Goal: Communication & Community: Answer question/provide support

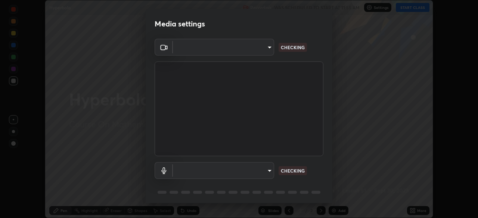
scroll to position [218, 478]
type input "58bb2390f23c468440353df0479802826a2cf34cec2d2474d9d64101ba3878b9"
click at [270, 173] on body "Erase all Hyperbola Recording WAS SCHEDULED TO START AT 11:55 AM Settings START…" at bounding box center [239, 109] width 478 height 218
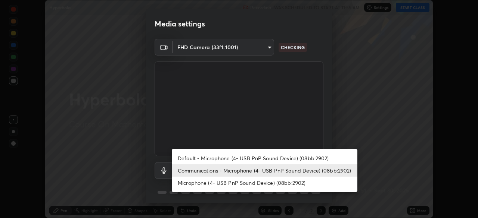
click at [271, 160] on li "Default - Microphone (4- USB PnP Sound Device) (08bb:2902)" at bounding box center [265, 158] width 186 height 12
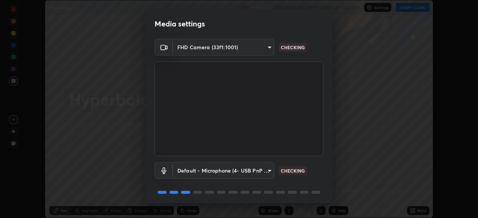
click at [268, 174] on body "Erase all Hyperbola Recording WAS SCHEDULED TO START AT 11:55 AM Settings START…" at bounding box center [239, 109] width 478 height 218
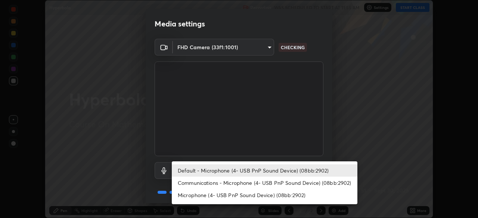
click at [269, 186] on li "Communications - Microphone (4- USB PnP Sound Device) (08bb:2902)" at bounding box center [265, 183] width 186 height 12
type input "communications"
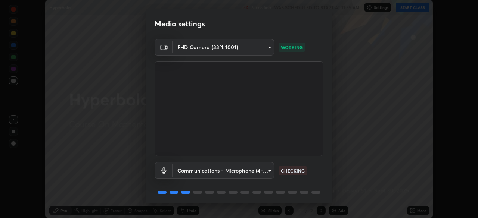
scroll to position [27, 0]
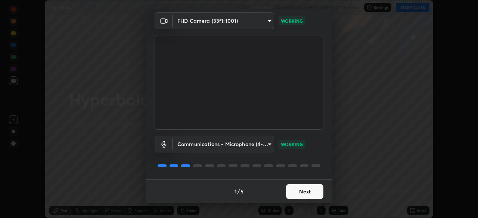
click at [307, 194] on button "Next" at bounding box center [304, 191] width 37 height 15
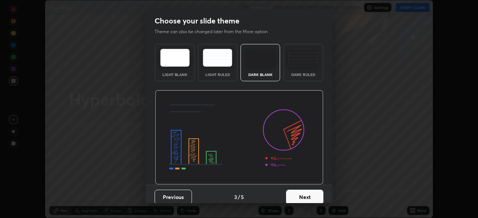
click at [309, 195] on button "Next" at bounding box center [304, 197] width 37 height 15
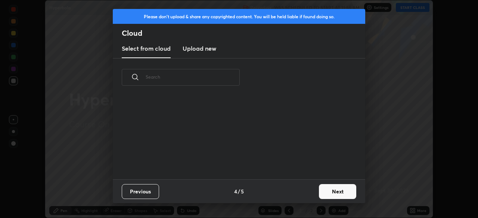
click at [313, 196] on div "Previous 4 / 5 Next" at bounding box center [239, 192] width 252 height 24
click at [331, 192] on button "Next" at bounding box center [337, 191] width 37 height 15
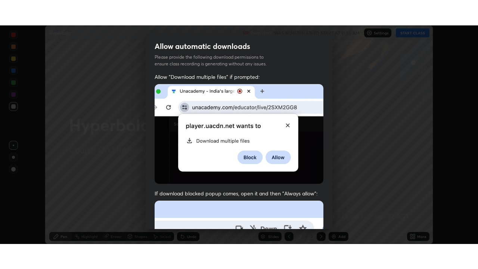
scroll to position [179, 0]
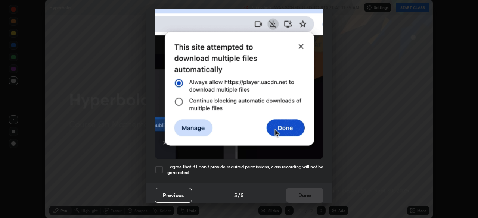
click at [163, 166] on div at bounding box center [159, 169] width 9 height 9
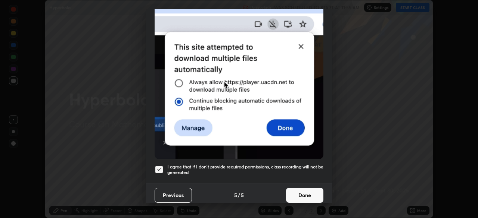
click at [311, 193] on button "Done" at bounding box center [304, 195] width 37 height 15
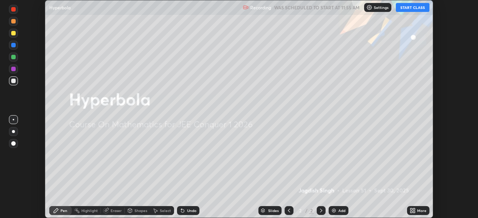
click at [414, 212] on icon at bounding box center [414, 212] width 2 height 2
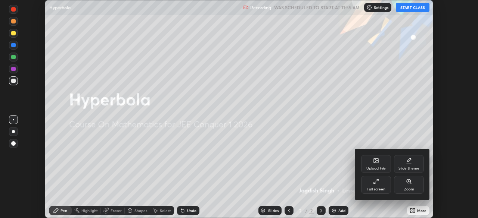
click at [379, 184] on div "Full screen" at bounding box center [376, 185] width 30 height 18
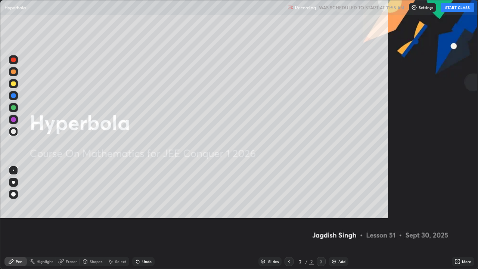
scroll to position [269, 478]
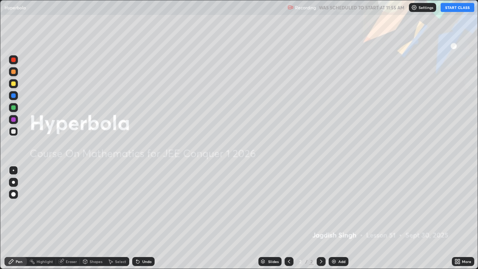
click at [454, 7] on button "START CLASS" at bounding box center [458, 7] width 34 height 9
click at [339, 218] on div "Add" at bounding box center [339, 261] width 20 height 9
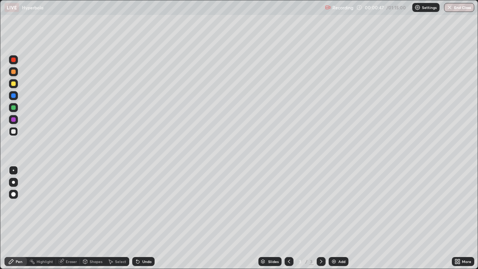
click at [11, 87] on div at bounding box center [13, 83] width 9 height 9
click at [14, 72] on div at bounding box center [13, 71] width 4 height 4
click at [13, 131] on div at bounding box center [13, 131] width 4 height 4
click at [66, 218] on div "Eraser" at bounding box center [71, 261] width 11 height 4
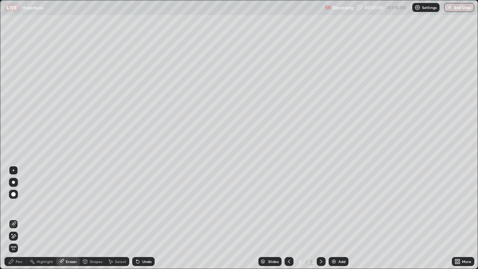
click at [22, 218] on div "Pen" at bounding box center [15, 261] width 22 height 9
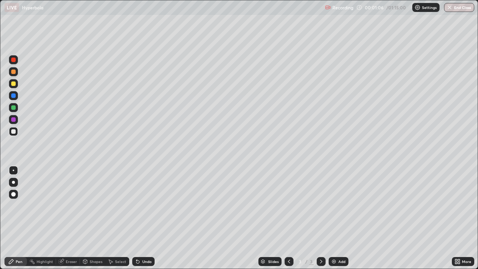
click at [15, 131] on div at bounding box center [13, 131] width 4 height 4
click at [14, 108] on div at bounding box center [13, 107] width 4 height 4
click at [14, 136] on div at bounding box center [13, 131] width 9 height 9
click at [11, 136] on div at bounding box center [13, 131] width 9 height 9
click at [69, 218] on div "Eraser" at bounding box center [71, 261] width 11 height 4
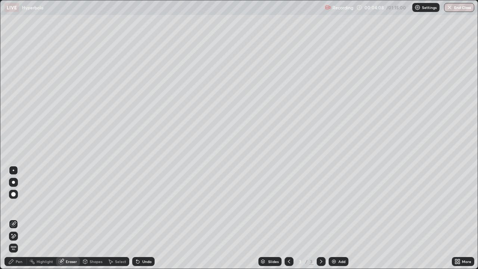
click at [22, 218] on div "Pen" at bounding box center [15, 261] width 22 height 9
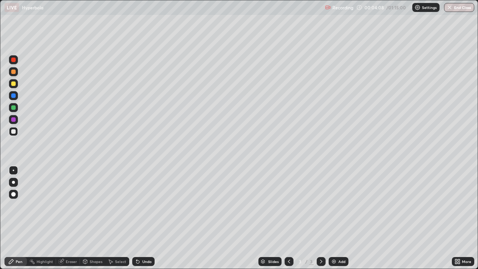
click at [15, 131] on div at bounding box center [13, 131] width 4 height 4
click at [76, 218] on div "Eraser" at bounding box center [71, 261] width 11 height 4
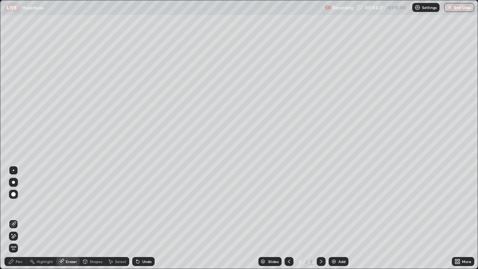
click at [19, 218] on div "Pen" at bounding box center [15, 261] width 22 height 9
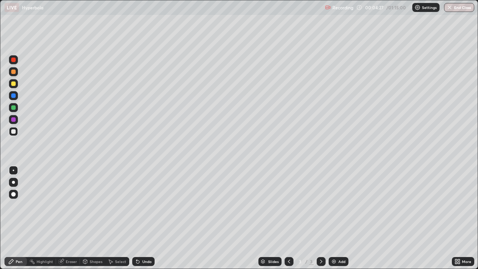
click at [15, 133] on div at bounding box center [13, 131] width 4 height 4
click at [329, 218] on div "Add" at bounding box center [339, 261] width 20 height 9
click at [13, 132] on div at bounding box center [13, 131] width 4 height 4
click at [53, 218] on div "Highlight" at bounding box center [41, 261] width 29 height 9
click at [68, 218] on div "Eraser" at bounding box center [71, 261] width 11 height 4
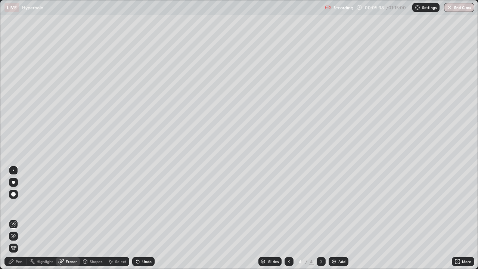
click at [22, 218] on div "Pen" at bounding box center [15, 261] width 22 height 9
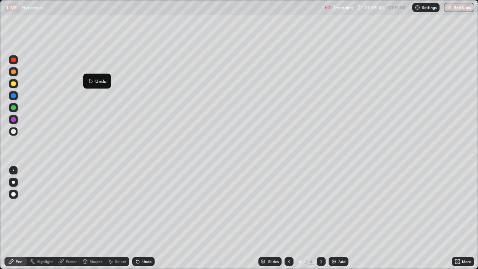
click at [101, 80] on p "Undo" at bounding box center [100, 81] width 11 height 6
click at [13, 132] on div at bounding box center [13, 131] width 4 height 4
click at [14, 133] on div at bounding box center [13, 131] width 4 height 4
click at [13, 132] on div at bounding box center [13, 131] width 4 height 4
click at [12, 133] on div at bounding box center [13, 131] width 9 height 9
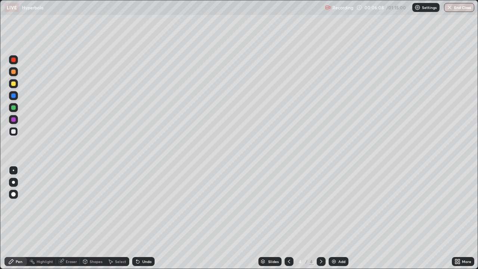
click at [13, 131] on div at bounding box center [13, 131] width 4 height 4
click at [13, 118] on div at bounding box center [13, 119] width 4 height 4
click at [69, 218] on div "Eraser" at bounding box center [71, 261] width 11 height 4
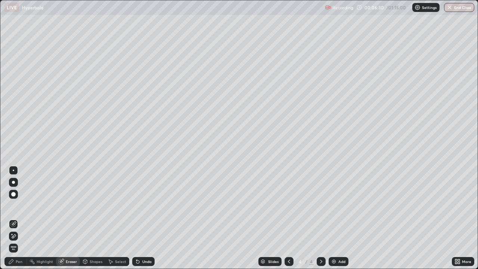
click at [22, 218] on div "Pen" at bounding box center [15, 261] width 22 height 9
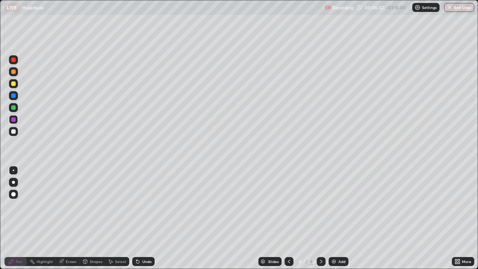
click at [14, 131] on div at bounding box center [13, 131] width 4 height 4
click at [13, 120] on div at bounding box center [13, 119] width 4 height 4
click at [13, 133] on div at bounding box center [13, 131] width 4 height 4
click at [75, 218] on div "Eraser" at bounding box center [71, 261] width 11 height 4
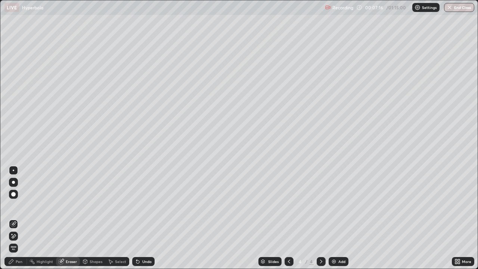
click at [23, 218] on div "Pen" at bounding box center [15, 261] width 22 height 9
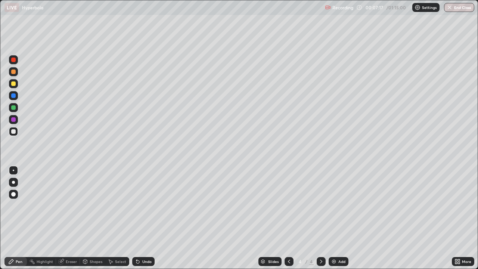
click at [16, 134] on div at bounding box center [13, 131] width 9 height 9
click at [16, 108] on div at bounding box center [13, 107] width 9 height 9
click at [16, 83] on div at bounding box center [13, 83] width 9 height 9
click at [16, 94] on div at bounding box center [13, 95] width 9 height 9
click at [13, 132] on div at bounding box center [13, 131] width 4 height 4
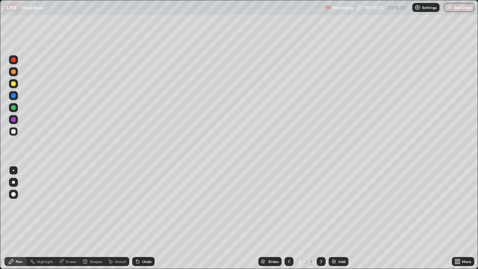
click at [332, 218] on img at bounding box center [334, 261] width 6 height 6
click at [12, 131] on div at bounding box center [13, 131] width 4 height 4
click at [13, 84] on div at bounding box center [13, 83] width 4 height 4
click at [13, 83] on div at bounding box center [13, 83] width 4 height 4
click at [13, 136] on div at bounding box center [13, 131] width 9 height 9
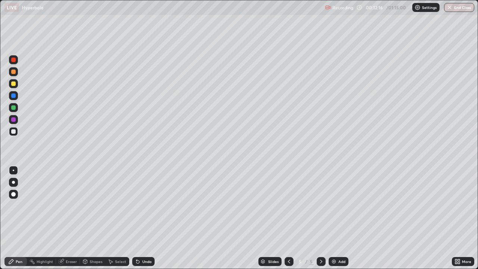
click at [15, 109] on div at bounding box center [13, 107] width 4 height 4
click at [14, 131] on div at bounding box center [13, 131] width 4 height 4
click at [16, 106] on div at bounding box center [13, 107] width 9 height 9
click at [15, 131] on div at bounding box center [13, 131] width 4 height 4
click at [14, 131] on div at bounding box center [13, 131] width 4 height 4
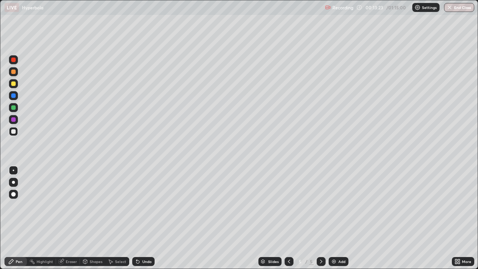
click at [15, 132] on div at bounding box center [13, 131] width 4 height 4
click at [74, 218] on div "Eraser" at bounding box center [71, 261] width 11 height 4
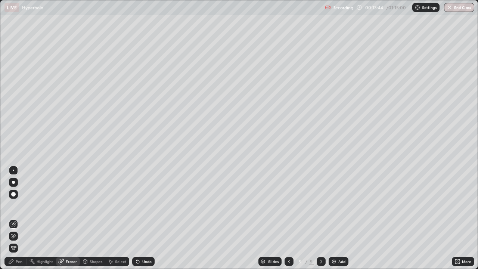
click at [23, 218] on div "Pen" at bounding box center [15, 261] width 22 height 9
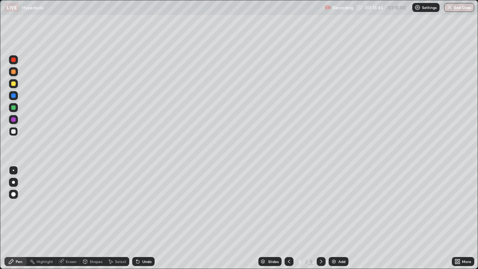
click at [16, 134] on div at bounding box center [13, 131] width 9 height 9
click at [17, 135] on div at bounding box center [13, 131] width 9 height 9
click at [13, 135] on div at bounding box center [13, 131] width 9 height 9
click at [13, 84] on div at bounding box center [13, 83] width 4 height 4
click at [14, 132] on div at bounding box center [13, 131] width 4 height 4
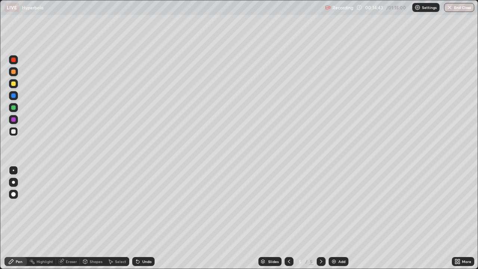
click at [15, 97] on div at bounding box center [13, 95] width 9 height 9
click at [335, 218] on img at bounding box center [334, 261] width 6 height 6
click at [13, 131] on div at bounding box center [13, 131] width 4 height 4
click at [287, 218] on icon at bounding box center [289, 261] width 6 height 6
click at [317, 218] on div at bounding box center [321, 261] width 9 height 9
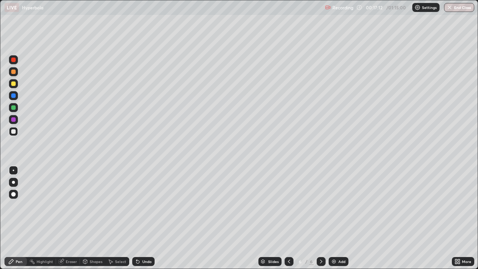
click at [69, 218] on div "Eraser" at bounding box center [68, 261] width 24 height 9
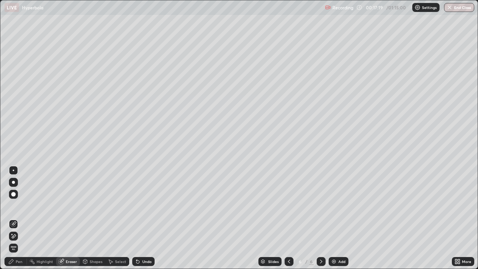
click at [18, 218] on div "Pen" at bounding box center [15, 261] width 22 height 9
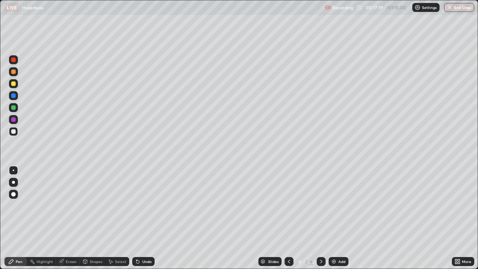
click at [13, 130] on div at bounding box center [13, 131] width 4 height 4
click at [64, 218] on div "Eraser" at bounding box center [68, 261] width 24 height 9
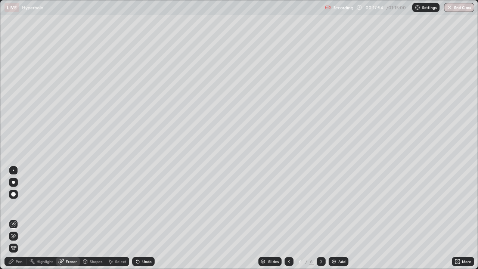
click at [19, 218] on div "Pen" at bounding box center [15, 261] width 22 height 9
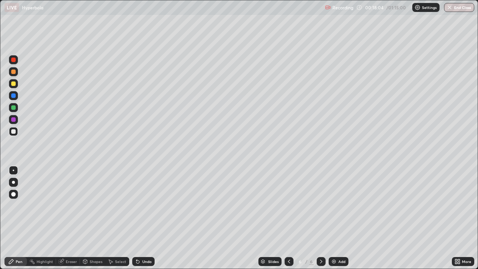
click at [16, 85] on div at bounding box center [13, 83] width 9 height 9
click at [14, 108] on div at bounding box center [13, 107] width 4 height 4
click at [15, 108] on div at bounding box center [13, 107] width 4 height 4
click at [14, 131] on div at bounding box center [13, 131] width 4 height 4
click at [73, 218] on div "Eraser" at bounding box center [71, 261] width 11 height 4
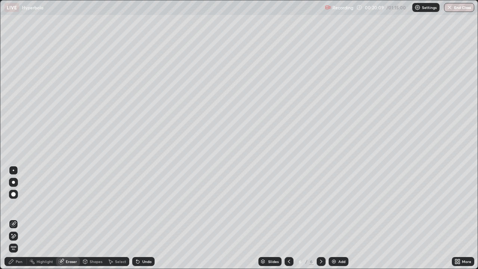
click at [22, 218] on div "Pen" at bounding box center [15, 261] width 22 height 9
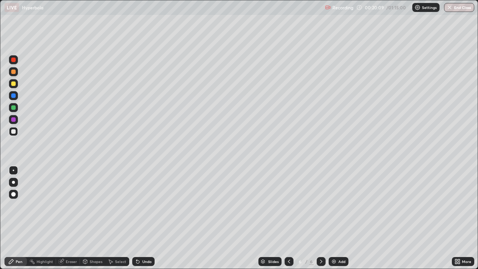
click at [12, 130] on div at bounding box center [13, 131] width 4 height 4
click at [14, 142] on div "Erase all" at bounding box center [13, 134] width 18 height 239
click at [16, 143] on div "Erase all" at bounding box center [13, 134] width 18 height 239
click at [331, 218] on img at bounding box center [334, 261] width 6 height 6
click at [13, 84] on div at bounding box center [13, 83] width 4 height 4
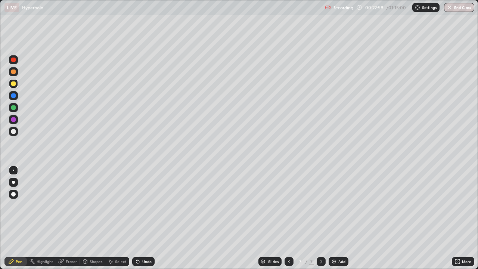
click at [13, 131] on div at bounding box center [13, 131] width 4 height 4
click at [13, 83] on div at bounding box center [13, 83] width 4 height 4
click at [14, 131] on div at bounding box center [13, 131] width 4 height 4
click at [68, 218] on div "Eraser" at bounding box center [71, 261] width 11 height 4
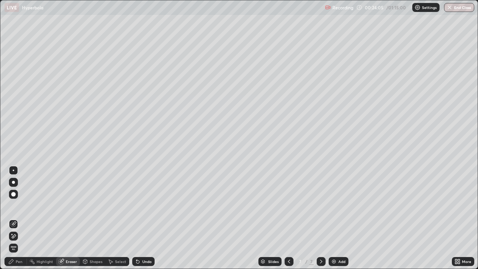
click at [21, 218] on div "Pen" at bounding box center [15, 261] width 22 height 9
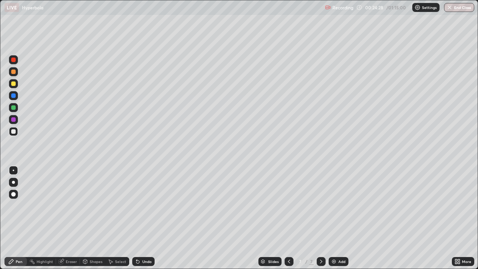
click at [10, 131] on div at bounding box center [13, 131] width 9 height 9
click at [12, 135] on div at bounding box center [13, 131] width 9 height 9
click at [413, 218] on div "Slides 7 / 7 Add" at bounding box center [303, 261] width 297 height 15
click at [12, 73] on div at bounding box center [13, 71] width 4 height 4
click at [289, 218] on icon at bounding box center [289, 261] width 6 height 6
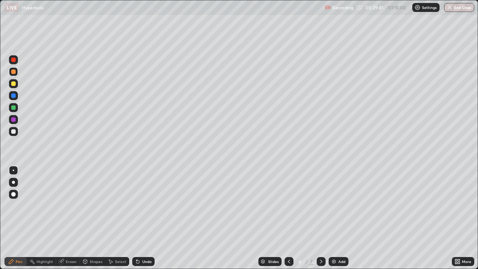
click at [319, 218] on icon at bounding box center [321, 261] width 6 height 6
click at [332, 218] on div "Add" at bounding box center [339, 261] width 20 height 9
click at [15, 131] on div at bounding box center [13, 131] width 4 height 4
click at [13, 107] on div at bounding box center [13, 107] width 4 height 4
click at [13, 131] on div at bounding box center [13, 131] width 4 height 4
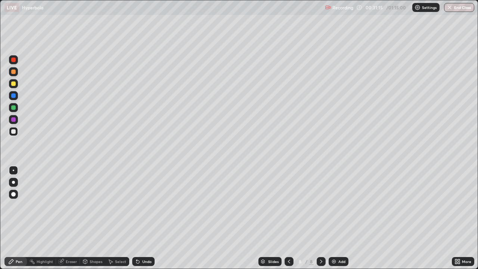
click at [12, 135] on div at bounding box center [13, 131] width 9 height 9
click at [18, 85] on div at bounding box center [13, 83] width 9 height 9
click at [15, 130] on div at bounding box center [13, 131] width 4 height 4
click at [14, 135] on div at bounding box center [13, 131] width 9 height 9
click at [17, 132] on div at bounding box center [13, 131] width 9 height 9
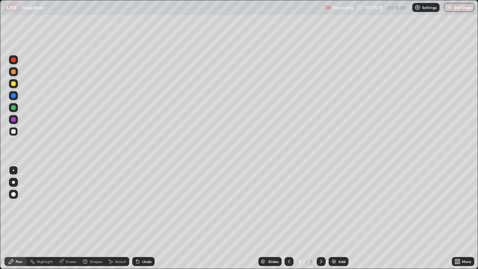
click at [328, 218] on div "Slides 8 / 8 Add" at bounding box center [303, 261] width 297 height 15
click at [15, 131] on div at bounding box center [13, 131] width 4 height 4
click at [331, 218] on img at bounding box center [334, 261] width 6 height 6
click at [14, 131] on div at bounding box center [13, 131] width 4 height 4
click at [16, 83] on div at bounding box center [13, 83] width 9 height 9
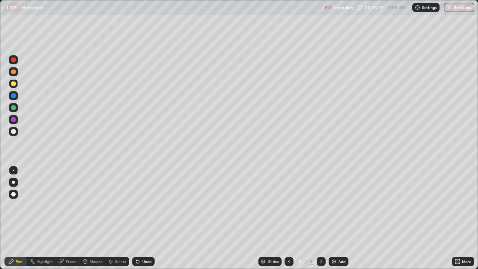
click at [69, 218] on div "Eraser" at bounding box center [71, 261] width 11 height 4
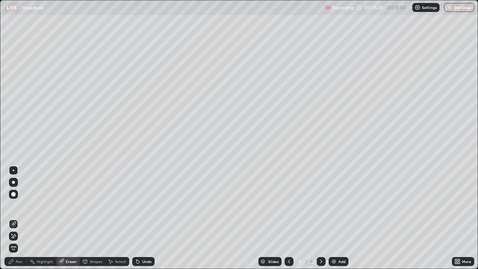
click at [23, 218] on div "Pen" at bounding box center [15, 261] width 22 height 9
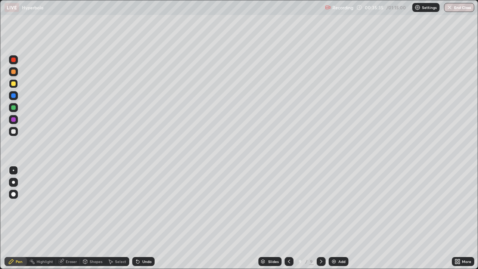
click at [14, 131] on div at bounding box center [13, 131] width 4 height 4
click at [13, 118] on div at bounding box center [13, 119] width 4 height 4
click at [14, 131] on div at bounding box center [13, 131] width 4 height 4
click at [15, 130] on div at bounding box center [13, 131] width 4 height 4
click at [63, 218] on div "Eraser" at bounding box center [68, 261] width 24 height 9
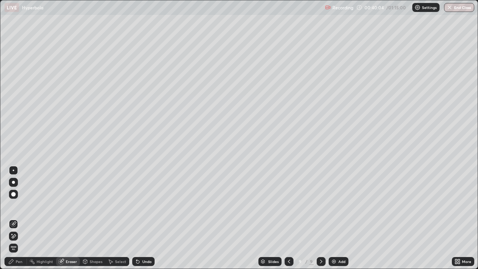
click at [19, 218] on div "Pen" at bounding box center [19, 261] width 7 height 4
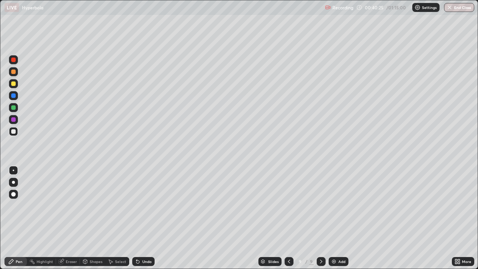
click at [70, 218] on div "Eraser" at bounding box center [68, 261] width 24 height 9
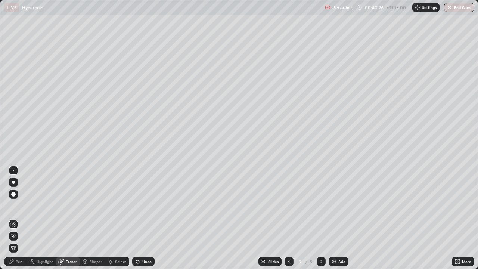
click at [22, 218] on div "Pen" at bounding box center [15, 261] width 22 height 9
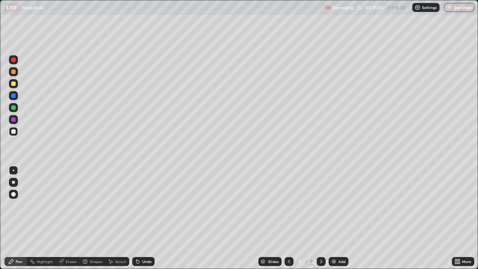
click at [73, 218] on div "Eraser" at bounding box center [71, 261] width 11 height 4
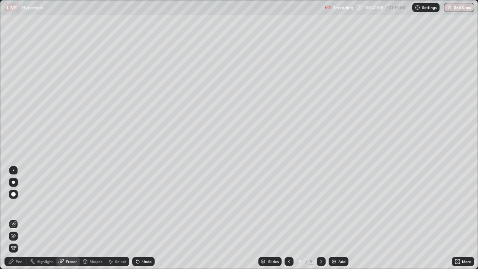
click at [22, 218] on div "Pen" at bounding box center [15, 261] width 22 height 9
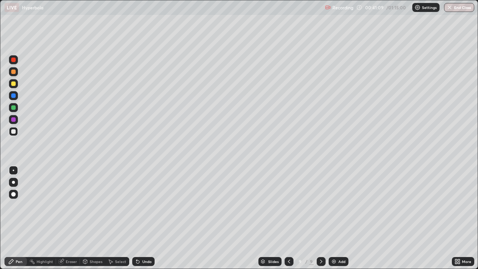
click at [18, 130] on div at bounding box center [13, 131] width 9 height 9
click at [452, 218] on div "More" at bounding box center [463, 261] width 22 height 15
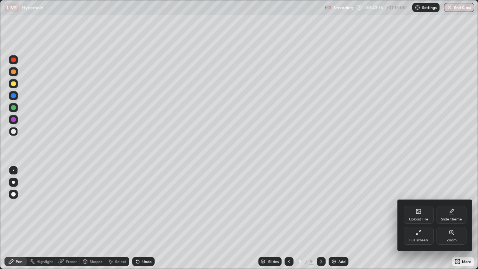
click at [457, 188] on div at bounding box center [239, 134] width 478 height 269
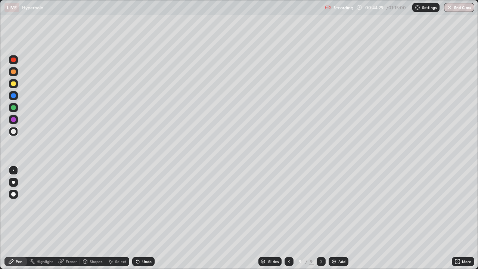
click at [337, 218] on div "Add" at bounding box center [339, 261] width 20 height 9
click at [13, 132] on div at bounding box center [13, 131] width 4 height 4
click at [12, 72] on div at bounding box center [13, 71] width 4 height 4
click at [11, 131] on div at bounding box center [13, 131] width 4 height 4
click at [338, 218] on div "Add" at bounding box center [339, 261] width 20 height 9
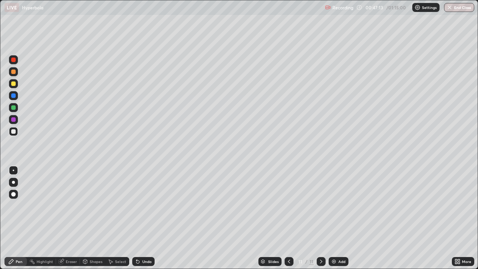
click at [15, 131] on div at bounding box center [13, 131] width 4 height 4
click at [13, 96] on div at bounding box center [13, 95] width 4 height 4
click at [71, 218] on div "Eraser" at bounding box center [71, 261] width 11 height 4
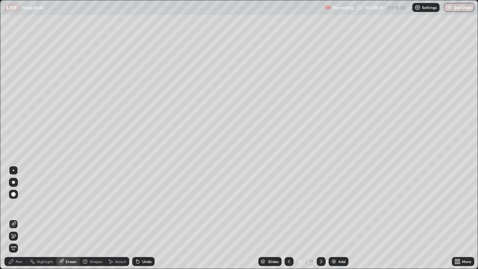
click at [19, 218] on div "Pen" at bounding box center [15, 261] width 22 height 9
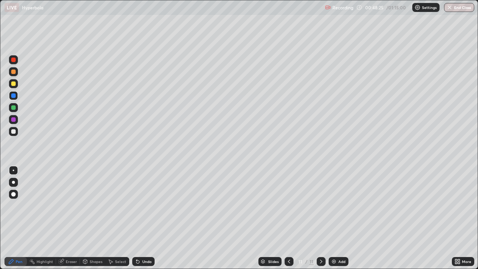
click at [16, 132] on div at bounding box center [13, 131] width 9 height 9
click at [13, 132] on div at bounding box center [13, 131] width 4 height 4
click at [60, 218] on icon at bounding box center [61, 261] width 5 height 5
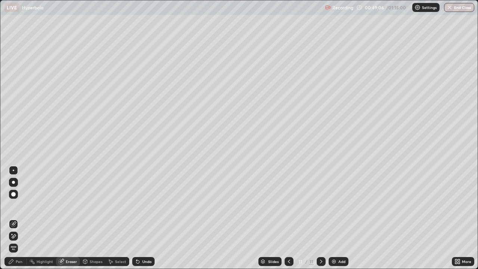
click at [23, 218] on div "Pen" at bounding box center [15, 261] width 22 height 9
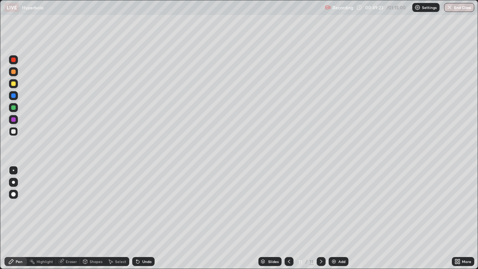
click at [71, 218] on div "Eraser" at bounding box center [68, 261] width 24 height 9
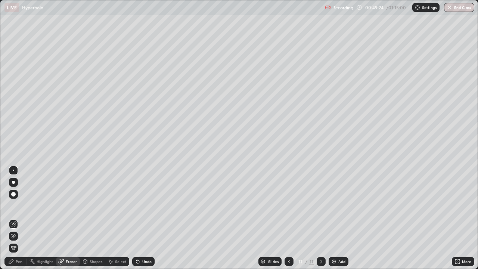
click at [19, 218] on div "Pen" at bounding box center [15, 261] width 22 height 9
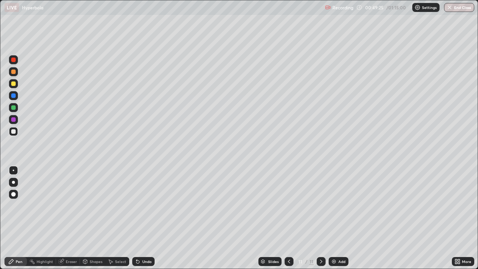
click at [13, 132] on div at bounding box center [13, 131] width 4 height 4
click at [288, 218] on icon at bounding box center [289, 261] width 2 height 4
click at [71, 218] on div "Eraser" at bounding box center [71, 261] width 11 height 4
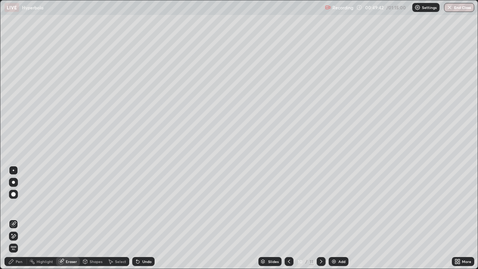
click at [13, 218] on icon at bounding box center [11, 261] width 6 height 6
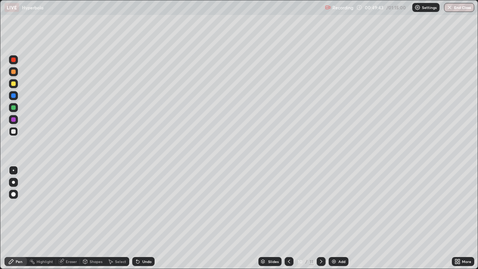
click at [17, 132] on div at bounding box center [13, 131] width 9 height 9
click at [318, 218] on div at bounding box center [321, 261] width 9 height 9
click at [77, 218] on div "Eraser" at bounding box center [68, 261] width 24 height 9
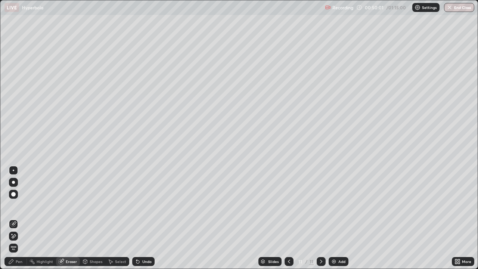
click at [21, 218] on div "Pen" at bounding box center [19, 261] width 7 height 4
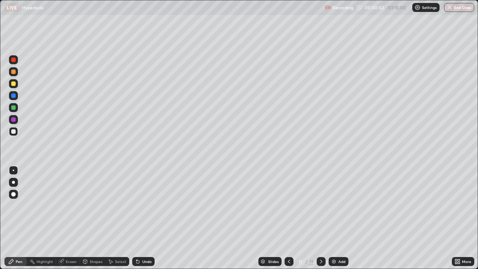
click at [17, 134] on div at bounding box center [13, 131] width 9 height 9
click at [17, 108] on div at bounding box center [13, 107] width 9 height 9
click at [13, 132] on div at bounding box center [13, 131] width 4 height 4
click at [78, 218] on div "Eraser" at bounding box center [68, 261] width 24 height 9
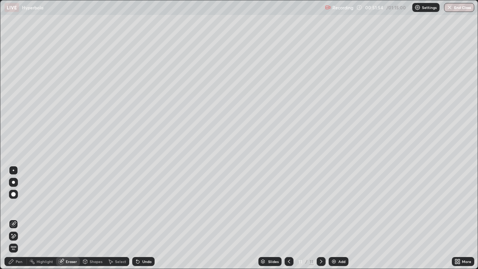
click at [19, 218] on div "Pen" at bounding box center [19, 261] width 7 height 4
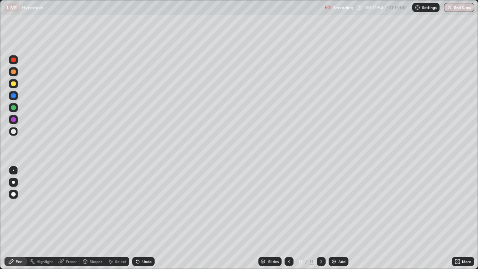
click at [15, 133] on div at bounding box center [13, 131] width 4 height 4
click at [291, 218] on div at bounding box center [288, 261] width 9 height 9
click at [323, 218] on div at bounding box center [321, 261] width 9 height 9
click at [336, 218] on div "Add" at bounding box center [339, 261] width 20 height 9
click at [15, 132] on div at bounding box center [13, 131] width 4 height 4
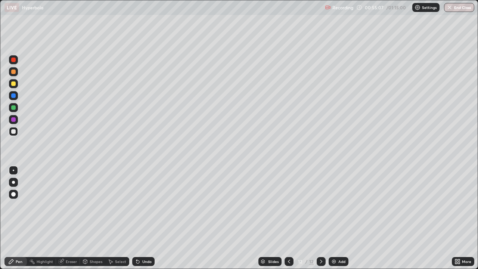
click at [75, 218] on div "Eraser" at bounding box center [68, 261] width 24 height 9
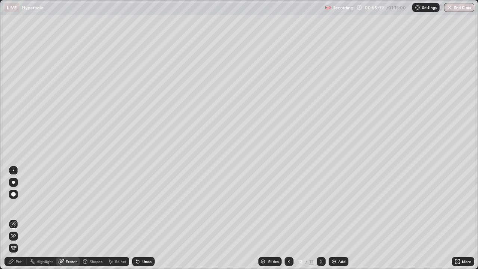
click at [23, 218] on div "Pen" at bounding box center [15, 261] width 22 height 9
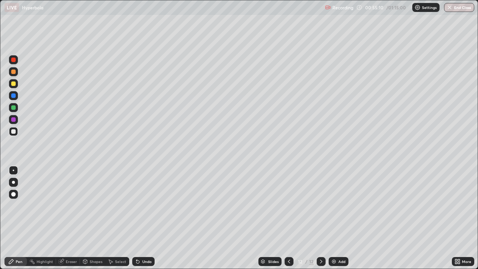
click at [14, 131] on div at bounding box center [13, 131] width 4 height 4
click at [13, 107] on div at bounding box center [13, 107] width 4 height 4
click at [74, 218] on div "Eraser" at bounding box center [71, 261] width 11 height 4
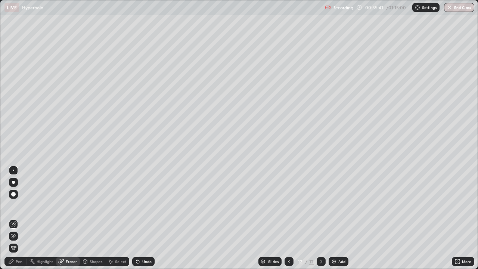
click at [19, 218] on div "Pen" at bounding box center [19, 261] width 7 height 4
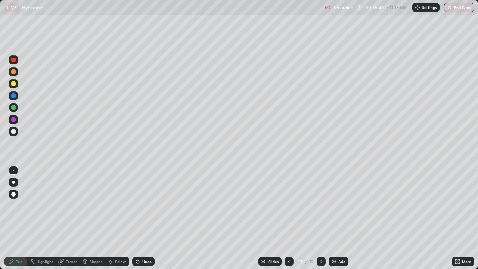
click at [14, 131] on div at bounding box center [13, 131] width 4 height 4
click at [72, 218] on div "Eraser" at bounding box center [71, 261] width 11 height 4
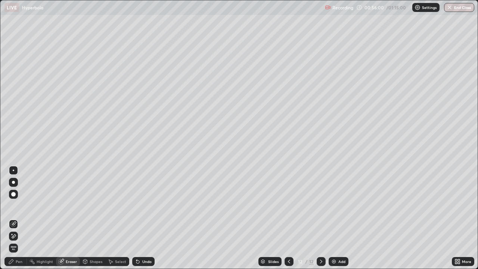
click at [18, 218] on div "Pen" at bounding box center [15, 261] width 22 height 9
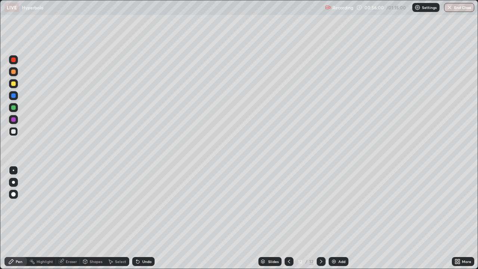
click at [13, 132] on div at bounding box center [13, 131] width 4 height 4
click at [15, 132] on div at bounding box center [13, 131] width 4 height 4
click at [71, 218] on div "Eraser" at bounding box center [71, 261] width 11 height 4
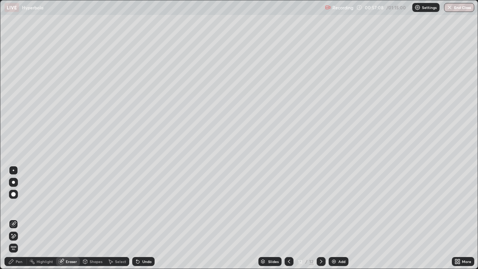
click at [19, 218] on div "Pen" at bounding box center [15, 261] width 22 height 9
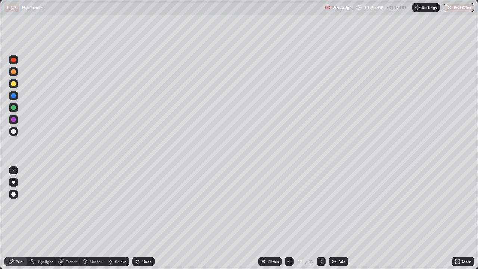
click at [14, 131] on div at bounding box center [13, 131] width 4 height 4
click at [342, 218] on div "Add" at bounding box center [341, 261] width 7 height 4
click at [14, 84] on div at bounding box center [13, 83] width 4 height 4
click at [15, 84] on div at bounding box center [13, 83] width 4 height 4
click at [13, 131] on div at bounding box center [13, 131] width 4 height 4
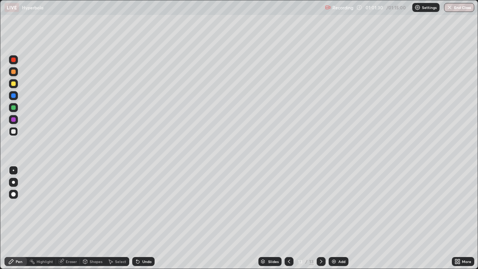
click at [14, 134] on div at bounding box center [13, 131] width 9 height 9
click at [71, 218] on div "Eraser" at bounding box center [71, 261] width 11 height 4
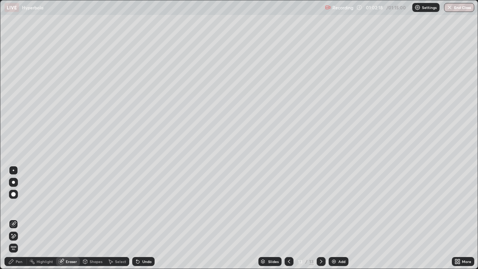
click at [19, 218] on div "Pen" at bounding box center [19, 261] width 7 height 4
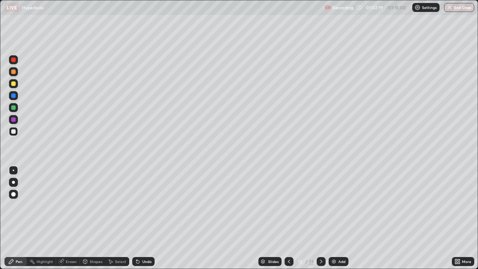
click at [13, 111] on div at bounding box center [13, 107] width 9 height 9
click at [341, 218] on div "Add" at bounding box center [339, 261] width 20 height 9
click at [15, 133] on div at bounding box center [13, 131] width 4 height 4
click at [287, 218] on icon at bounding box center [289, 261] width 6 height 6
click at [319, 218] on icon at bounding box center [321, 261] width 6 height 6
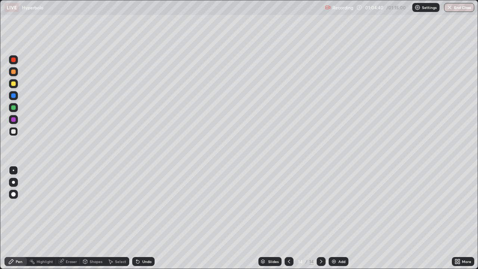
click at [13, 132] on div at bounding box center [13, 131] width 4 height 4
click at [14, 132] on div at bounding box center [13, 131] width 4 height 4
click at [15, 106] on div at bounding box center [13, 107] width 4 height 4
click at [13, 131] on div at bounding box center [13, 131] width 4 height 4
click at [68, 218] on div "Eraser" at bounding box center [68, 261] width 24 height 9
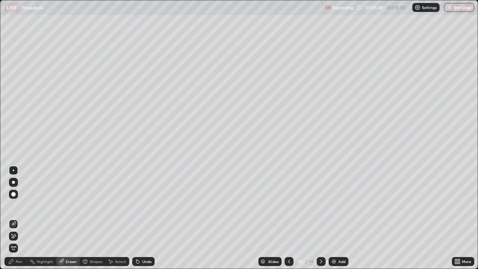
click at [20, 218] on div "Pen" at bounding box center [15, 261] width 22 height 9
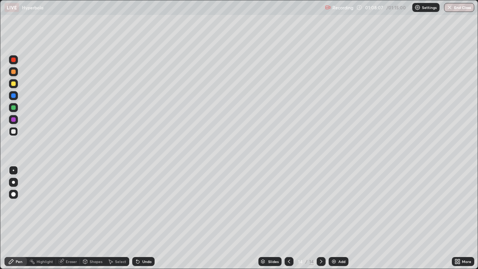
click at [72, 218] on div "Eraser" at bounding box center [68, 261] width 24 height 9
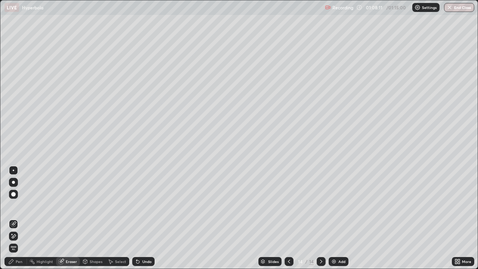
click at [21, 218] on div "Pen" at bounding box center [19, 261] width 7 height 4
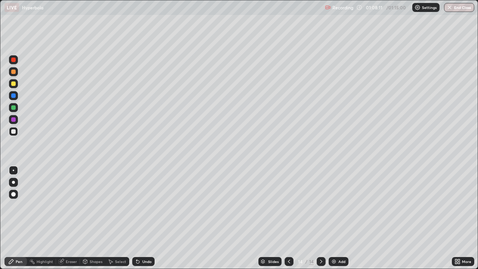
click at [13, 132] on div at bounding box center [13, 131] width 4 height 4
click at [331, 218] on img at bounding box center [334, 261] width 6 height 6
click at [15, 133] on div at bounding box center [13, 131] width 4 height 4
click at [11, 131] on div at bounding box center [13, 131] width 4 height 4
click at [64, 218] on icon at bounding box center [61, 261] width 6 height 6
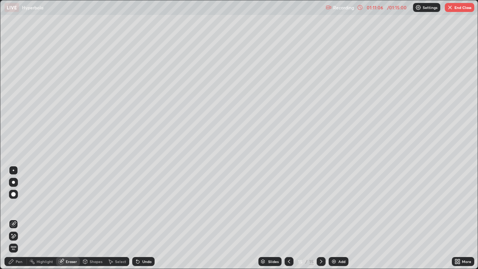
click at [17, 218] on div "Pen" at bounding box center [15, 261] width 22 height 9
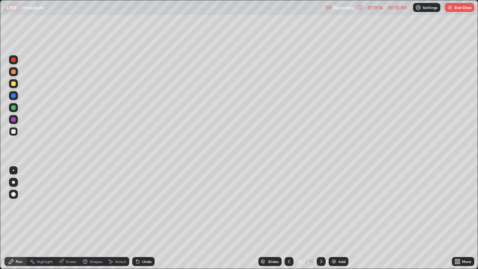
click at [70, 218] on div "Eraser" at bounding box center [68, 261] width 24 height 9
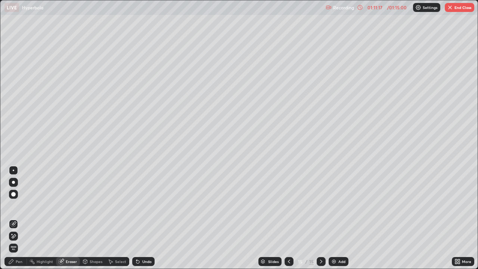
click at [22, 218] on div "Pen" at bounding box center [19, 261] width 7 height 4
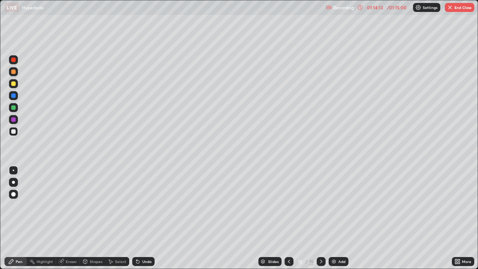
click at [75, 218] on div "Eraser" at bounding box center [68, 261] width 24 height 9
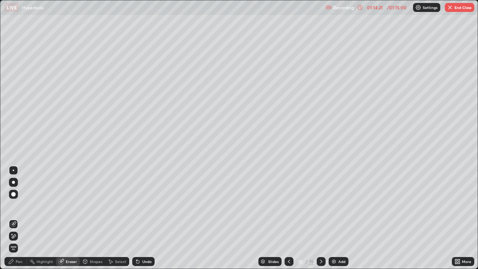
click at [71, 218] on div "Eraser" at bounding box center [68, 261] width 24 height 9
click at [21, 218] on div "Pen" at bounding box center [19, 261] width 7 height 4
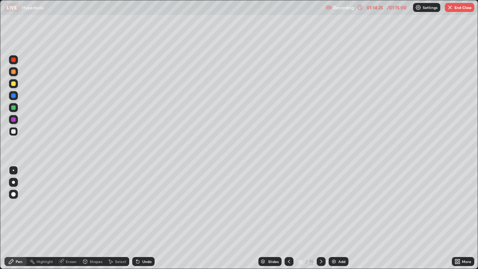
click at [15, 133] on div at bounding box center [13, 131] width 4 height 4
click at [74, 218] on div "Eraser" at bounding box center [71, 261] width 11 height 4
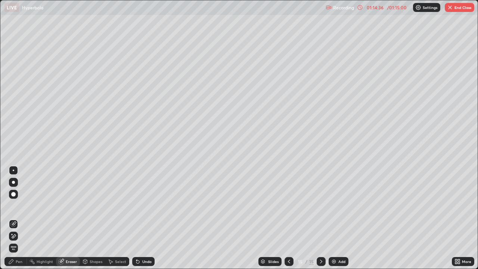
click at [20, 218] on div "Pen" at bounding box center [15, 261] width 22 height 9
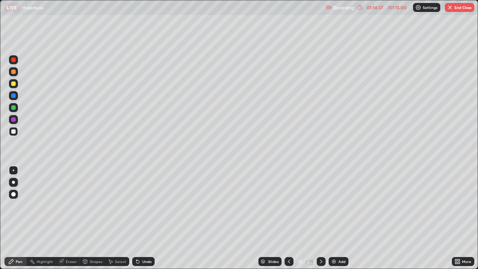
click at [17, 134] on div at bounding box center [13, 131] width 9 height 9
click at [71, 218] on div "Eraser" at bounding box center [68, 261] width 24 height 9
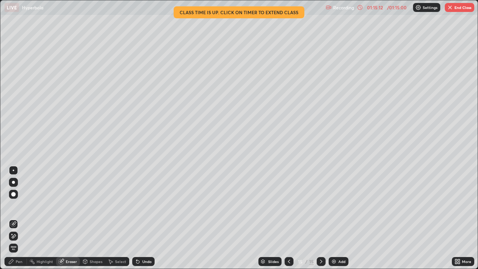
click at [19, 218] on div "Pen" at bounding box center [19, 261] width 7 height 4
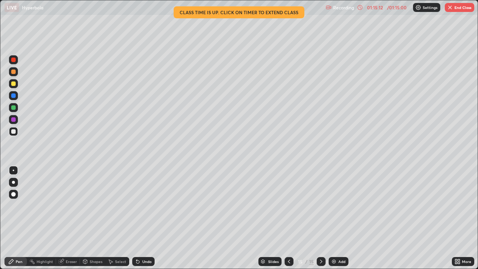
click at [16, 132] on div at bounding box center [13, 131] width 9 height 9
click at [70, 218] on div "Eraser" at bounding box center [71, 261] width 11 height 4
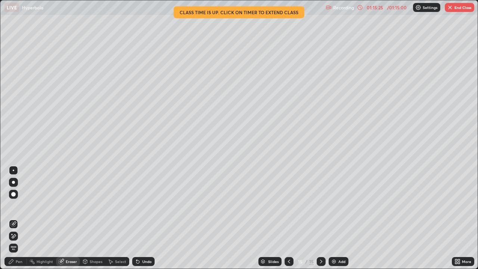
click at [21, 218] on div "Pen" at bounding box center [19, 261] width 7 height 4
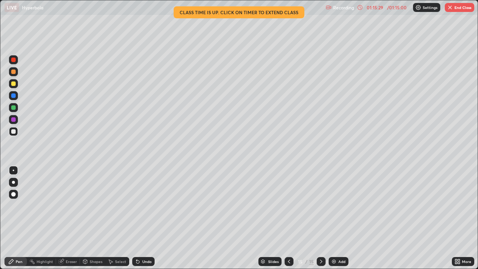
click at [76, 218] on div "Eraser" at bounding box center [68, 261] width 24 height 9
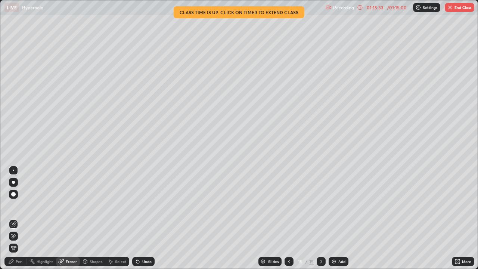
click at [19, 218] on div "Pen" at bounding box center [19, 261] width 7 height 4
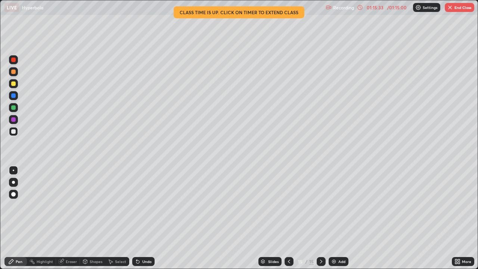
click at [15, 131] on div at bounding box center [13, 131] width 4 height 4
click at [454, 10] on button "End Class" at bounding box center [459, 7] width 29 height 9
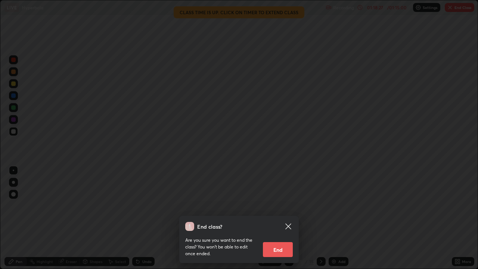
click at [285, 218] on button "End" at bounding box center [278, 249] width 30 height 15
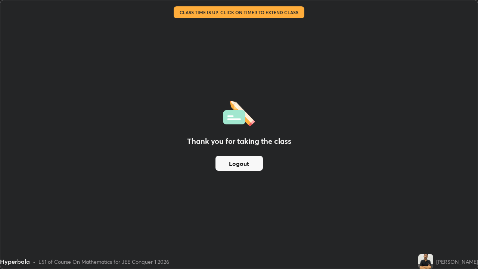
click at [241, 165] on button "Logout" at bounding box center [238, 163] width 47 height 15
click at [242, 164] on button "Logout" at bounding box center [238, 163] width 47 height 15
click at [242, 165] on button "Logout" at bounding box center [238, 163] width 47 height 15
click at [243, 164] on button "Logout" at bounding box center [238, 163] width 47 height 15
